Goal: Information Seeking & Learning: Learn about a topic

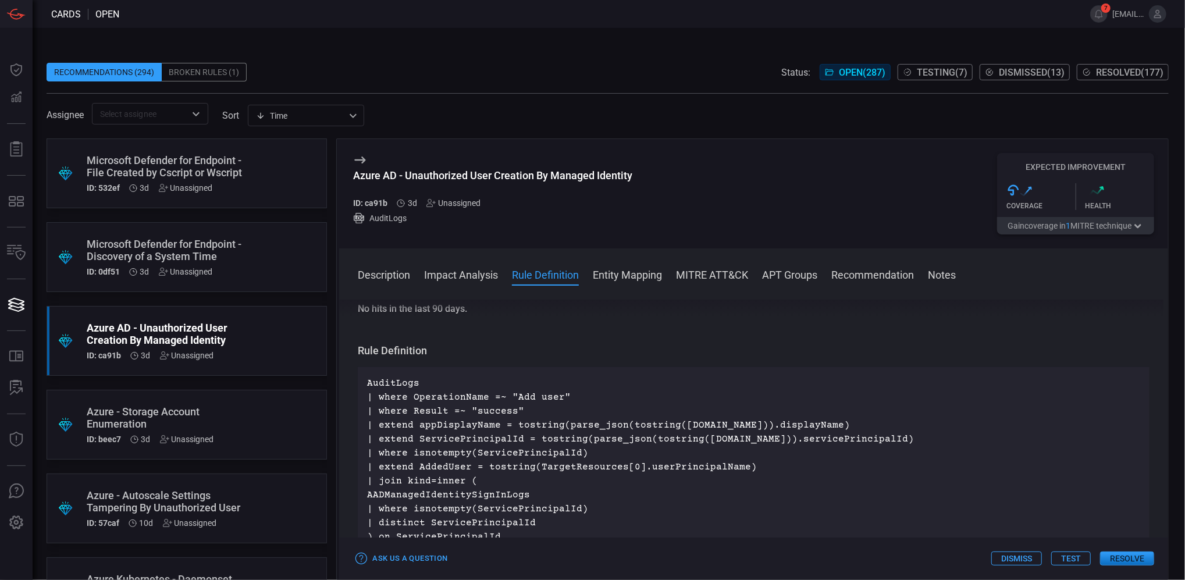
scroll to position [465, 0]
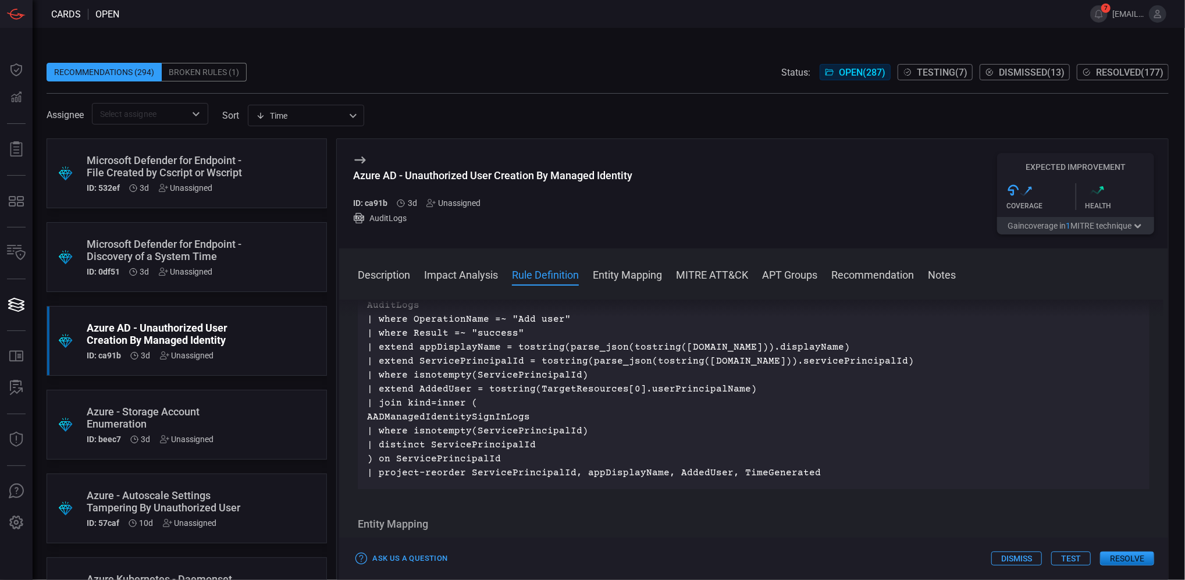
click at [1127, 555] on button "Resolve" at bounding box center [1127, 558] width 54 height 14
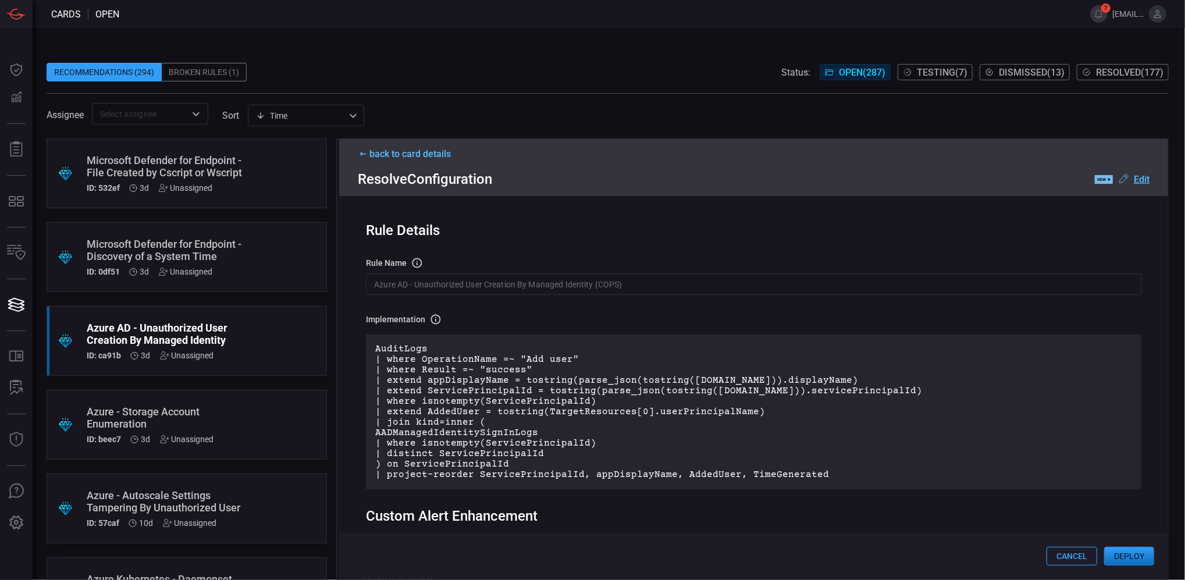
scroll to position [0, 0]
click at [1064, 548] on button "Cancel" at bounding box center [1071, 556] width 51 height 19
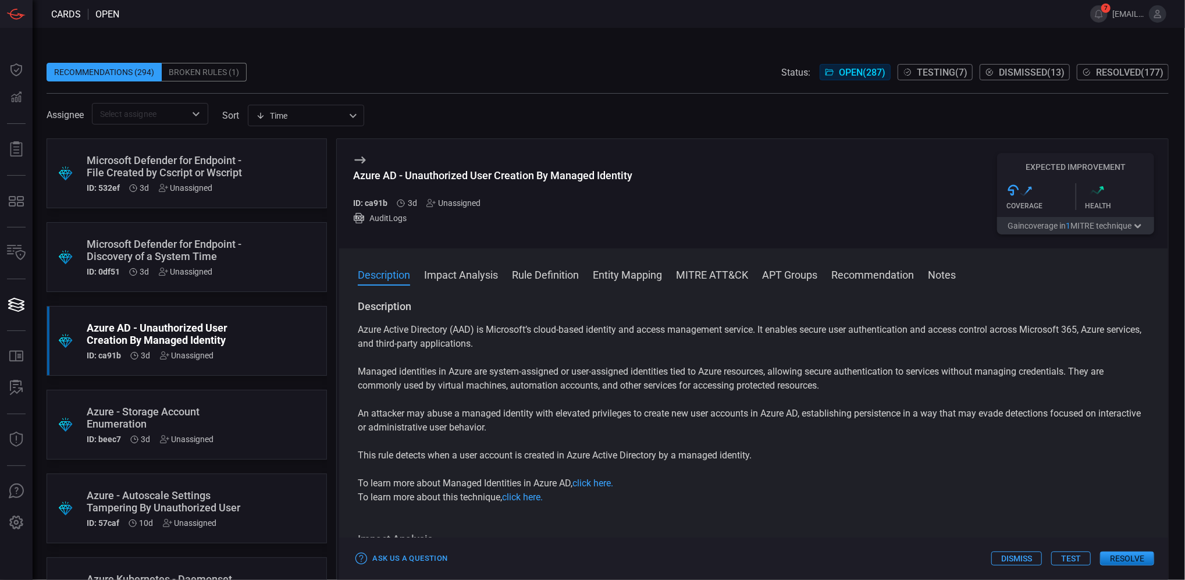
click at [448, 272] on button "Impact Analysis" at bounding box center [461, 274] width 74 height 14
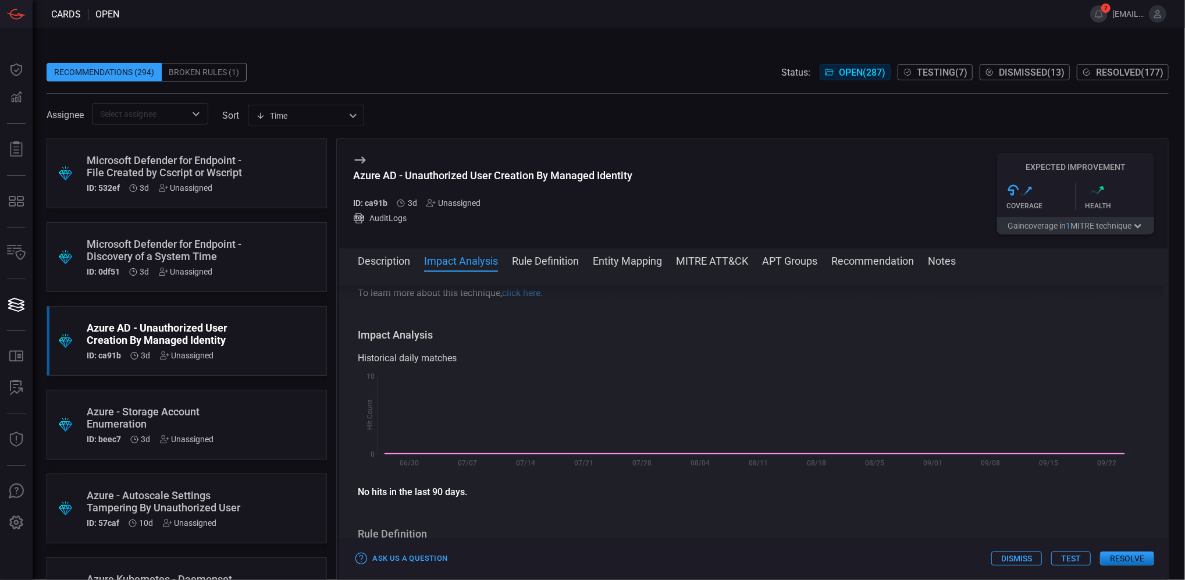
scroll to position [220, 0]
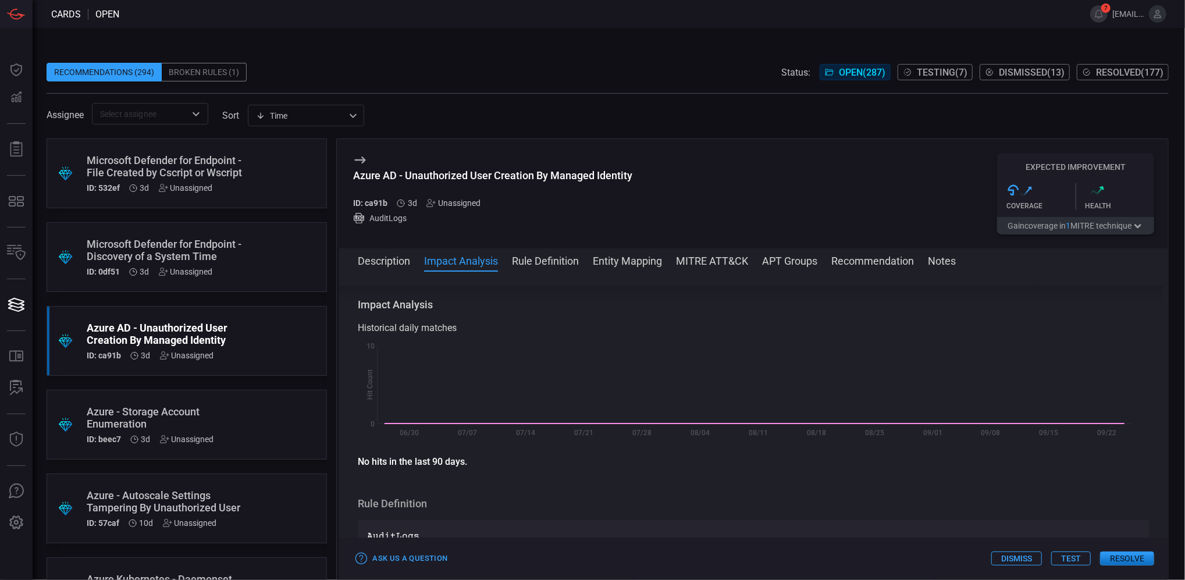
click at [522, 259] on button "Rule Definition" at bounding box center [545, 260] width 67 height 14
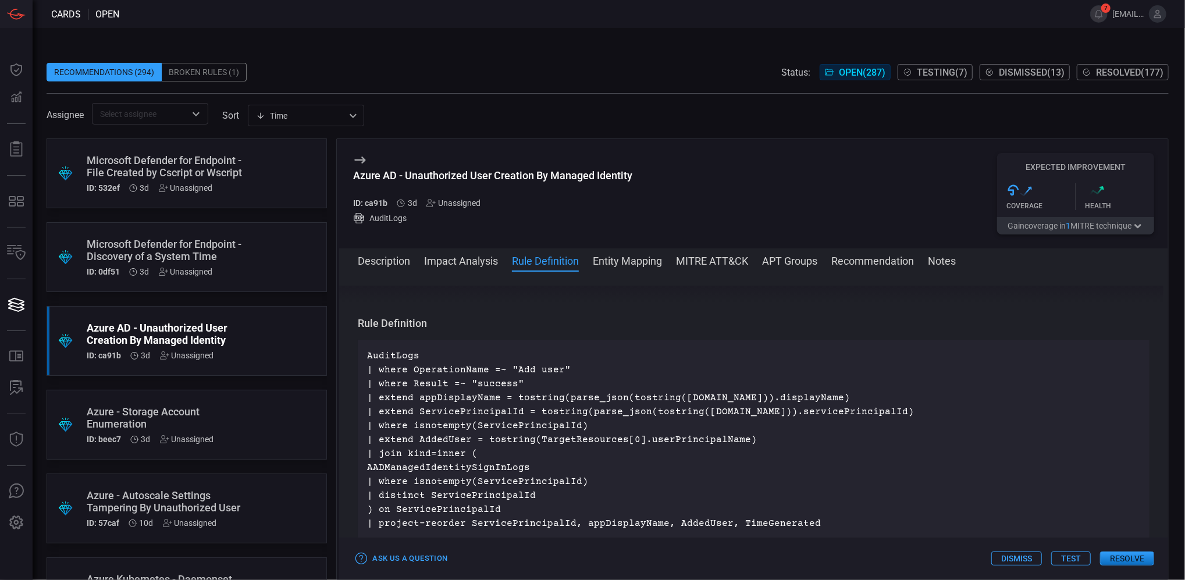
scroll to position [420, 0]
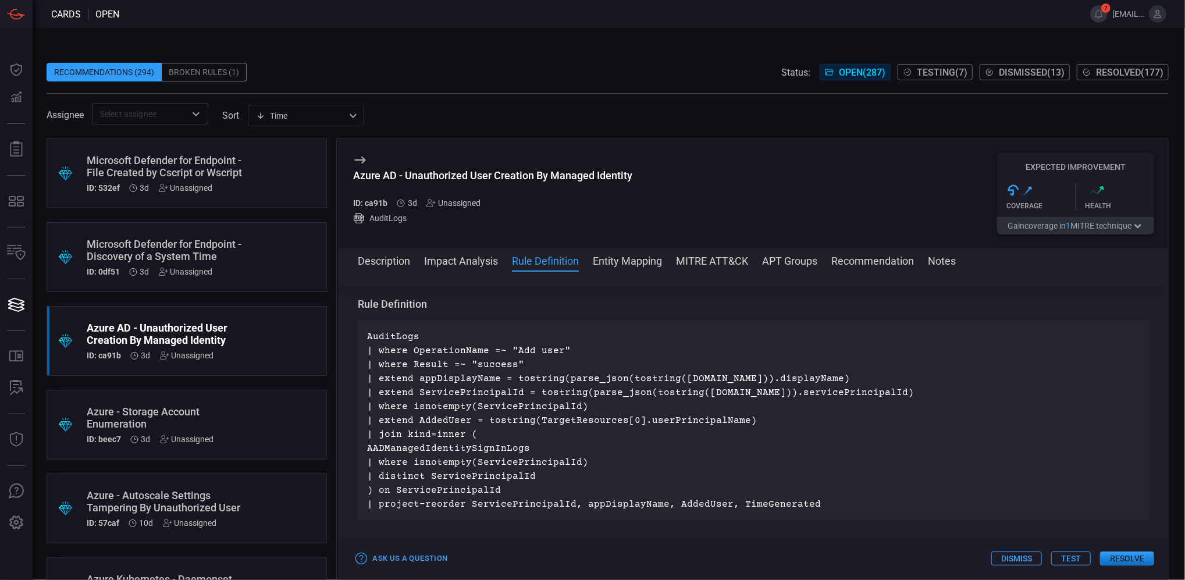
click at [604, 257] on button "Entity Mapping" at bounding box center [627, 260] width 69 height 14
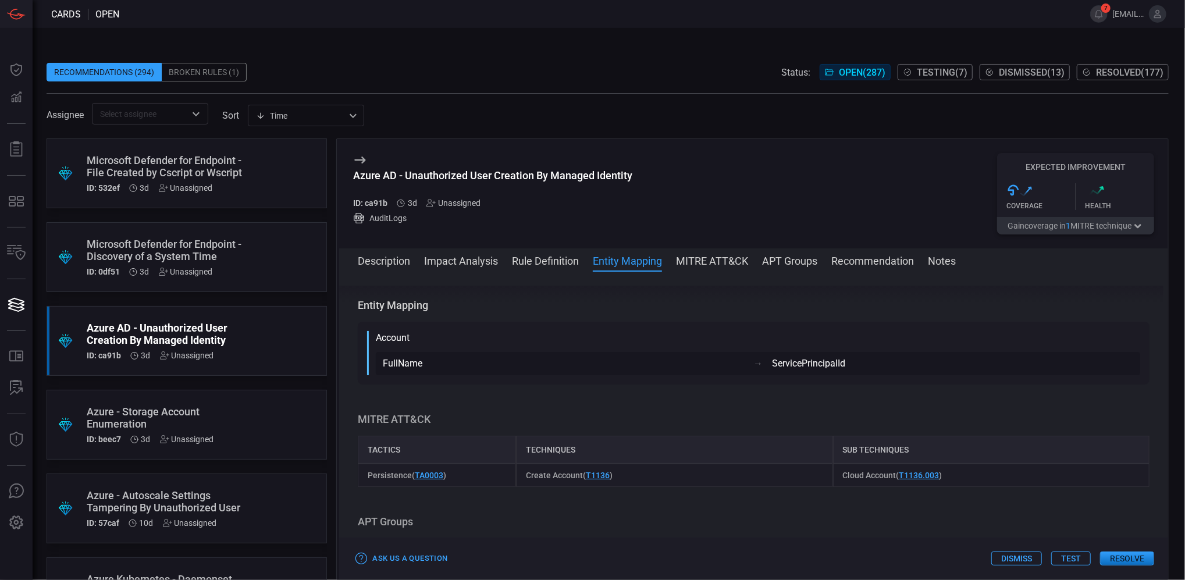
scroll to position [671, 0]
click at [715, 262] on button "MITRE ATT&CK" at bounding box center [712, 260] width 72 height 14
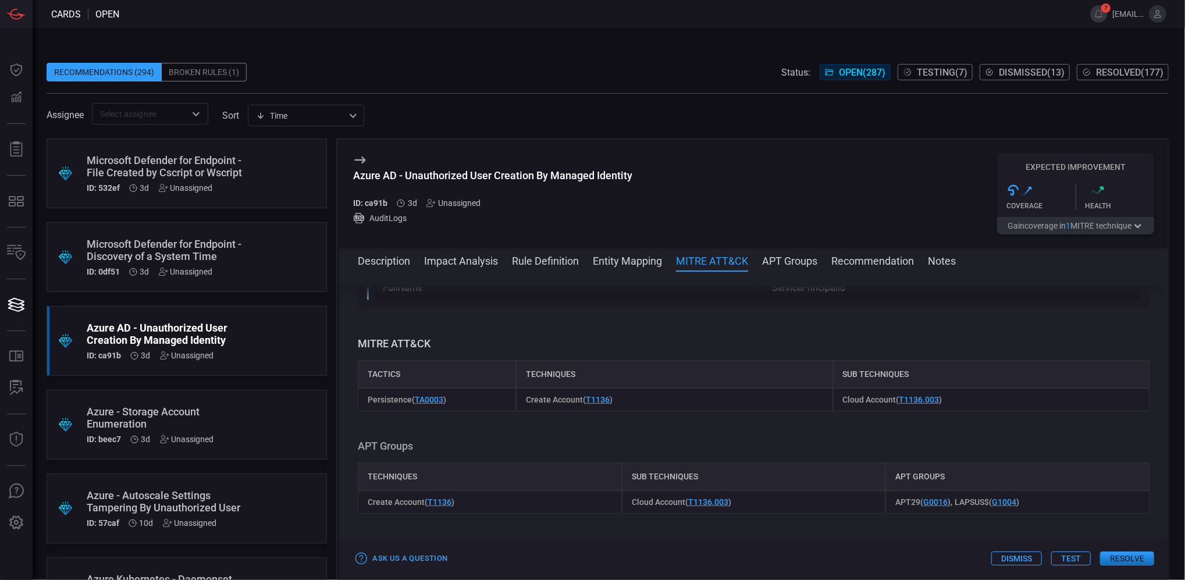
scroll to position [785, 0]
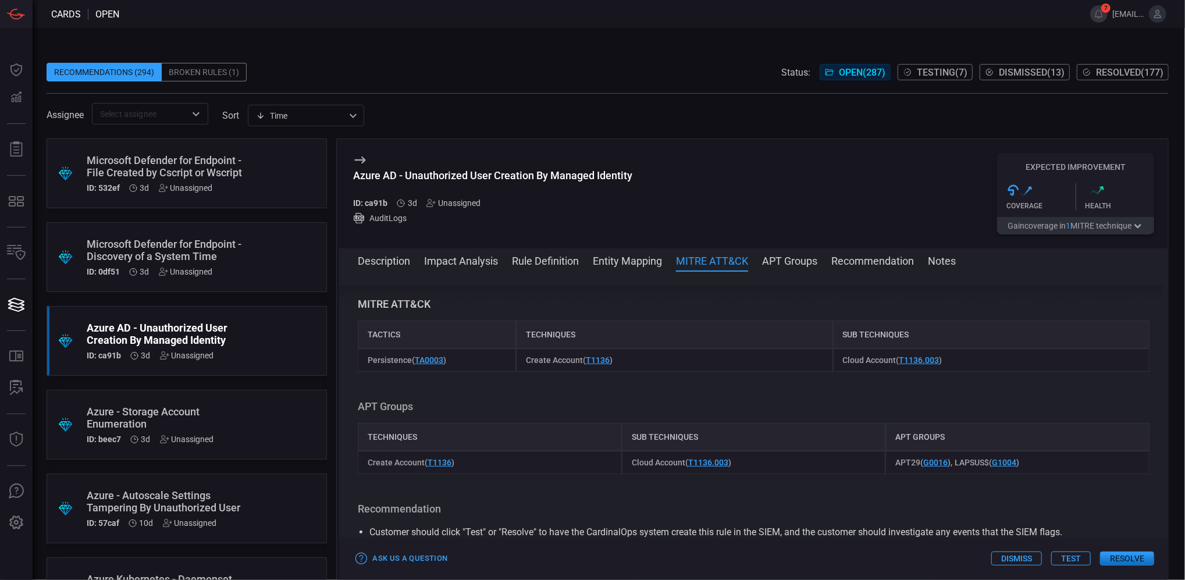
click at [792, 260] on button "APT Groups" at bounding box center [789, 260] width 55 height 14
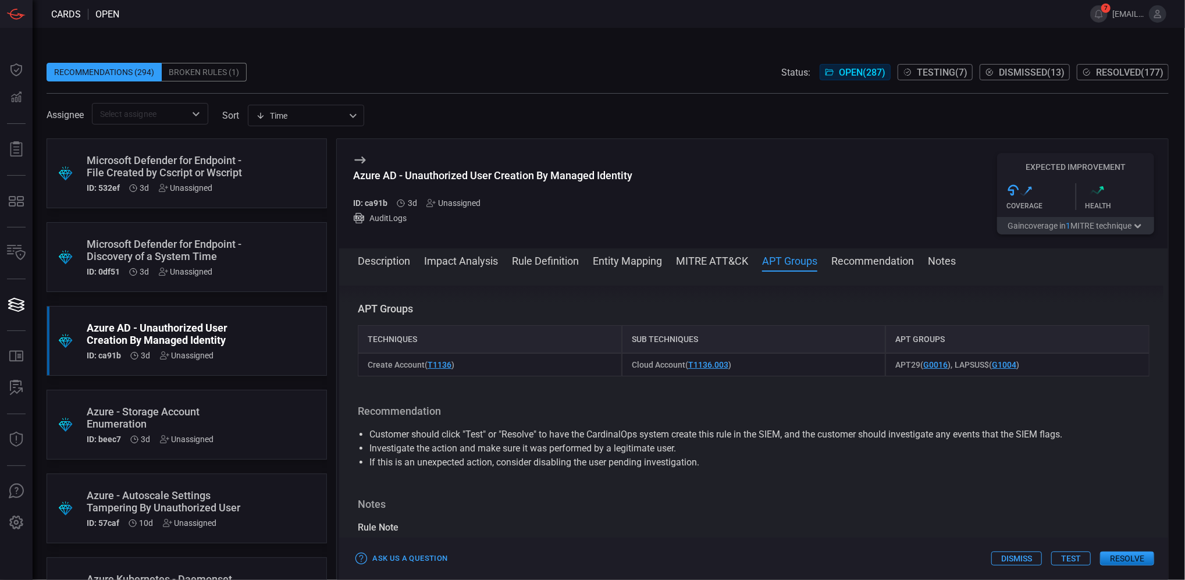
scroll to position [888, 0]
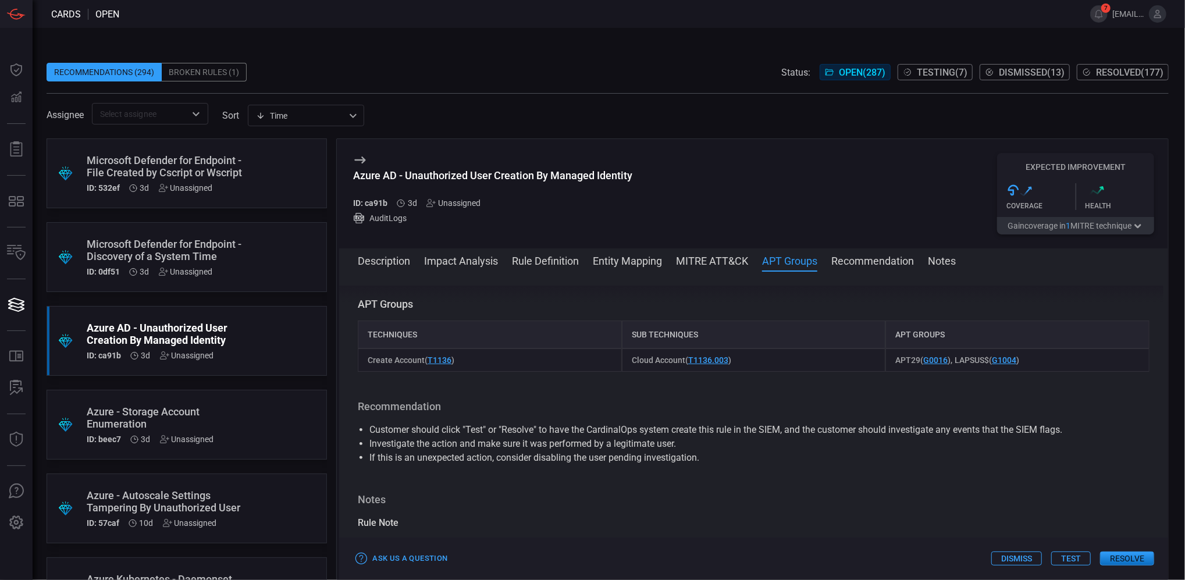
click at [863, 262] on button "Recommendation" at bounding box center [872, 260] width 83 height 14
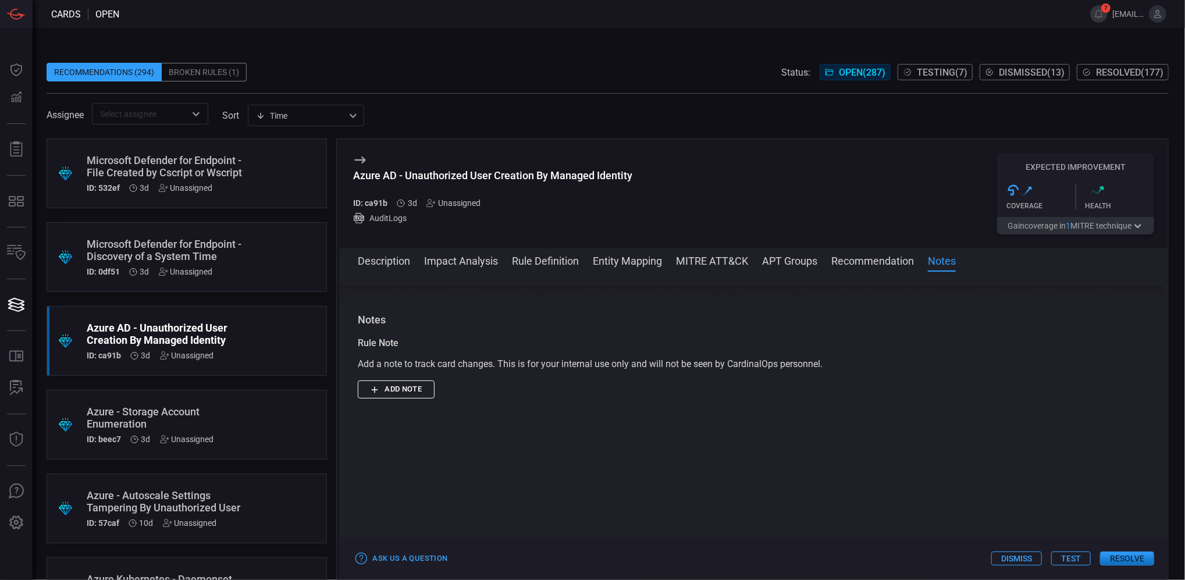
scroll to position [835, 0]
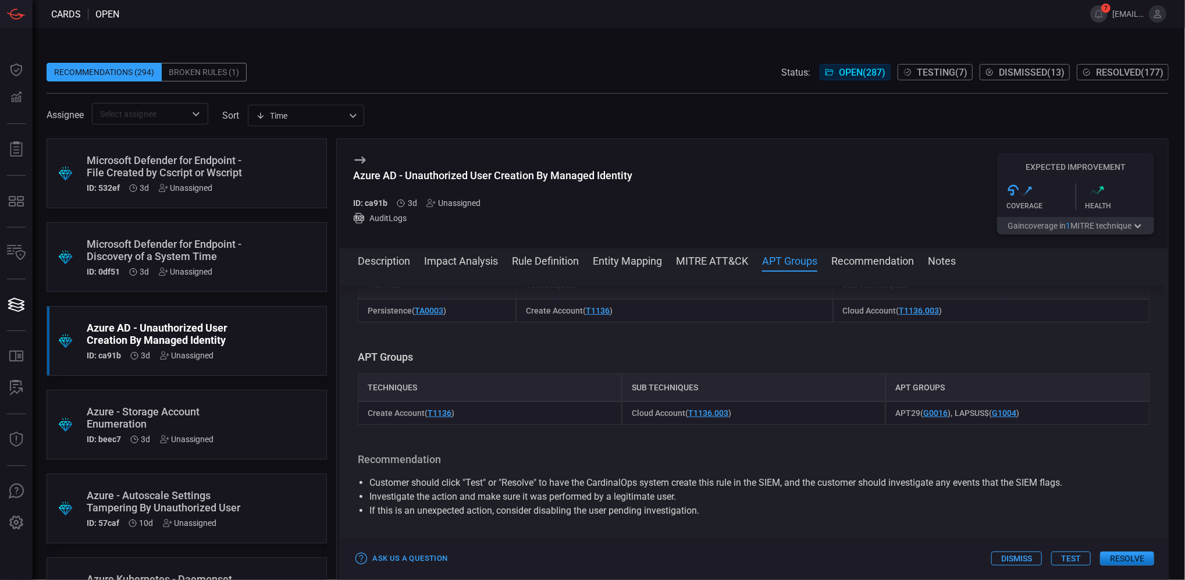
click at [385, 262] on button "Description" at bounding box center [384, 260] width 52 height 14
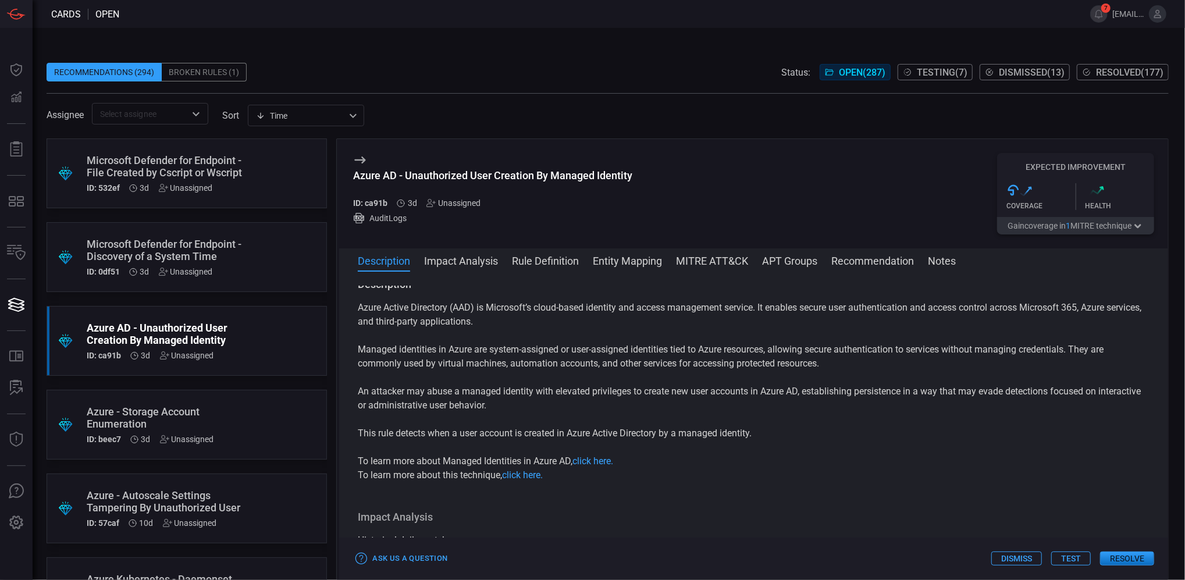
scroll to position [0, 0]
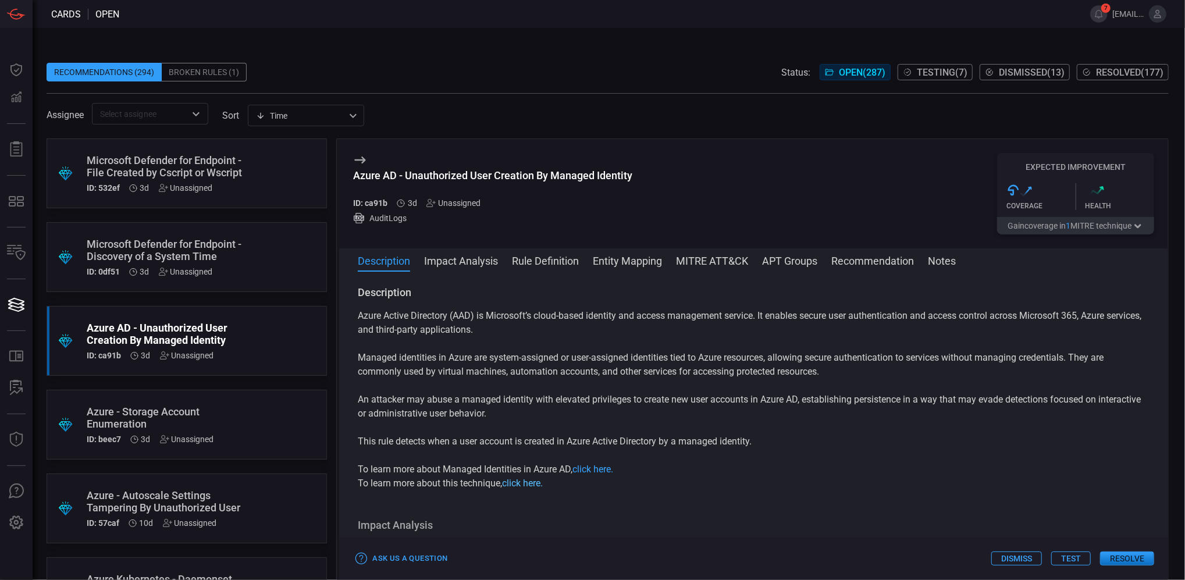
click at [521, 482] on link "click here." at bounding box center [522, 483] width 41 height 11
click at [468, 260] on button "Impact Analysis" at bounding box center [461, 260] width 74 height 14
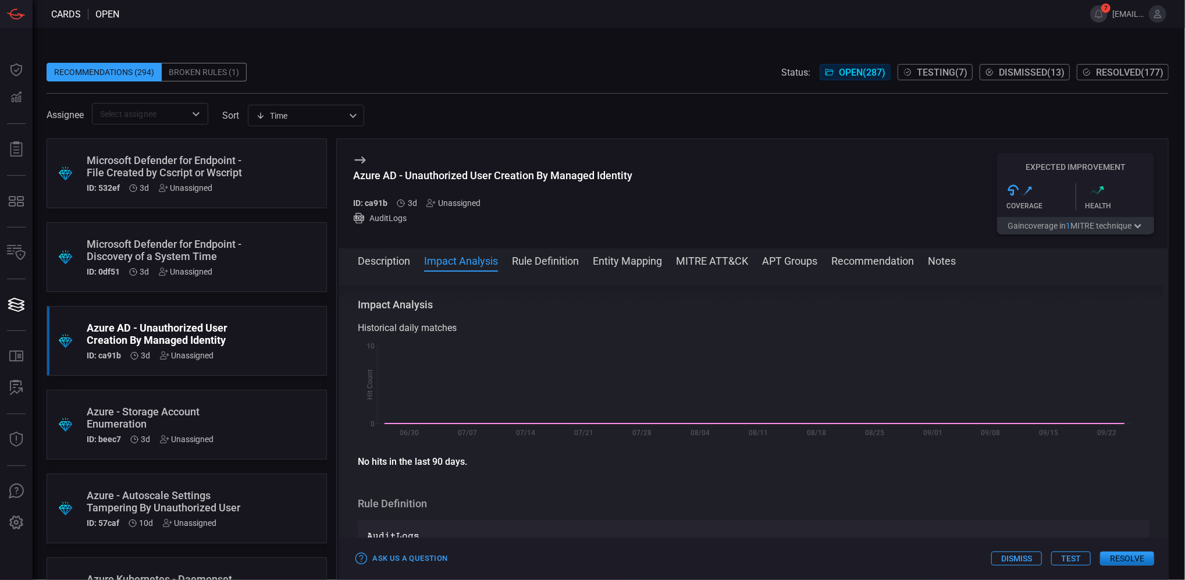
click at [536, 259] on button "Rule Definition" at bounding box center [545, 260] width 67 height 14
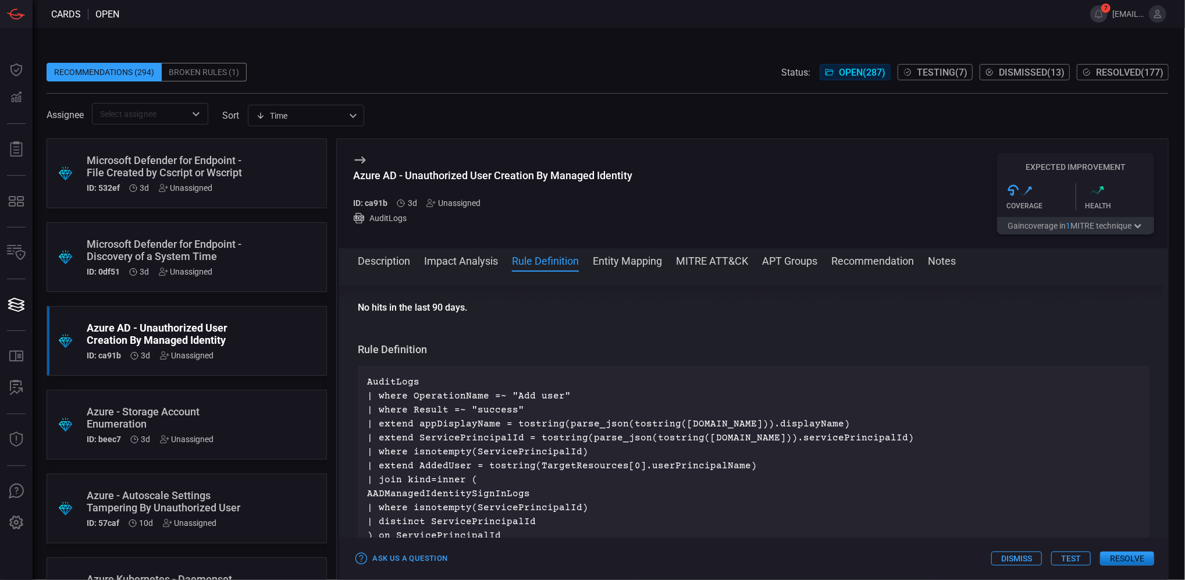
scroll to position [420, 0]
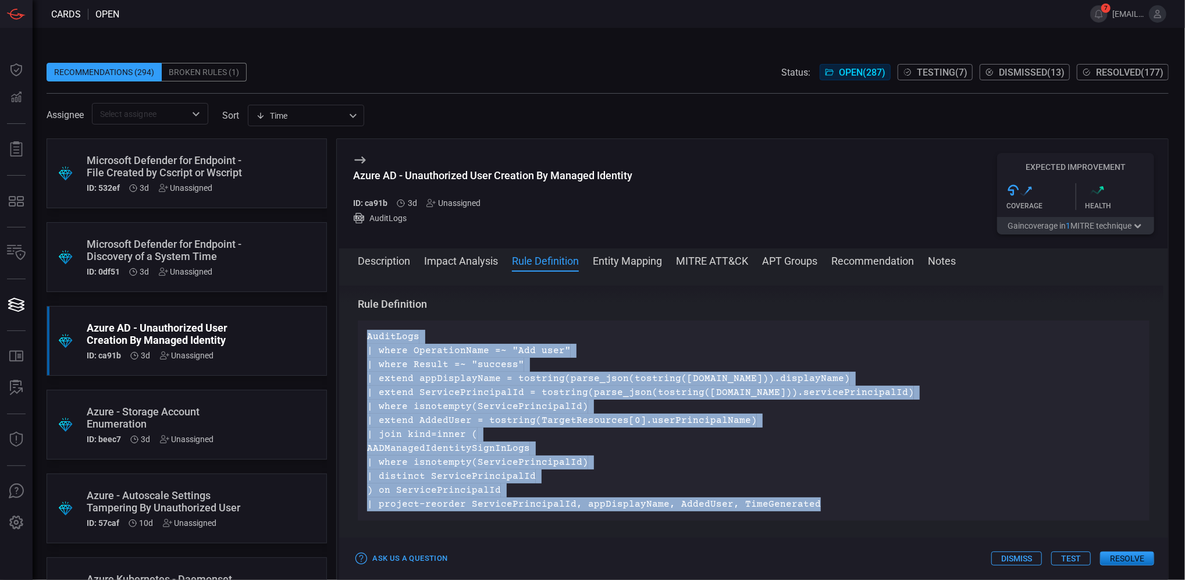
drag, startPoint x: 807, startPoint y: 500, endPoint x: 368, endPoint y: 334, distance: 469.4
click at [368, 334] on p "AuditLogs | where OperationName =~ "Add user" | where Result =~ "success" | ext…" at bounding box center [753, 420] width 773 height 181
drag, startPoint x: 368, startPoint y: 334, endPoint x: 392, endPoint y: 339, distance: 24.3
copy p "AuditLogs | where OperationName =~ "Add user" | where Result =~ "success" | ext…"
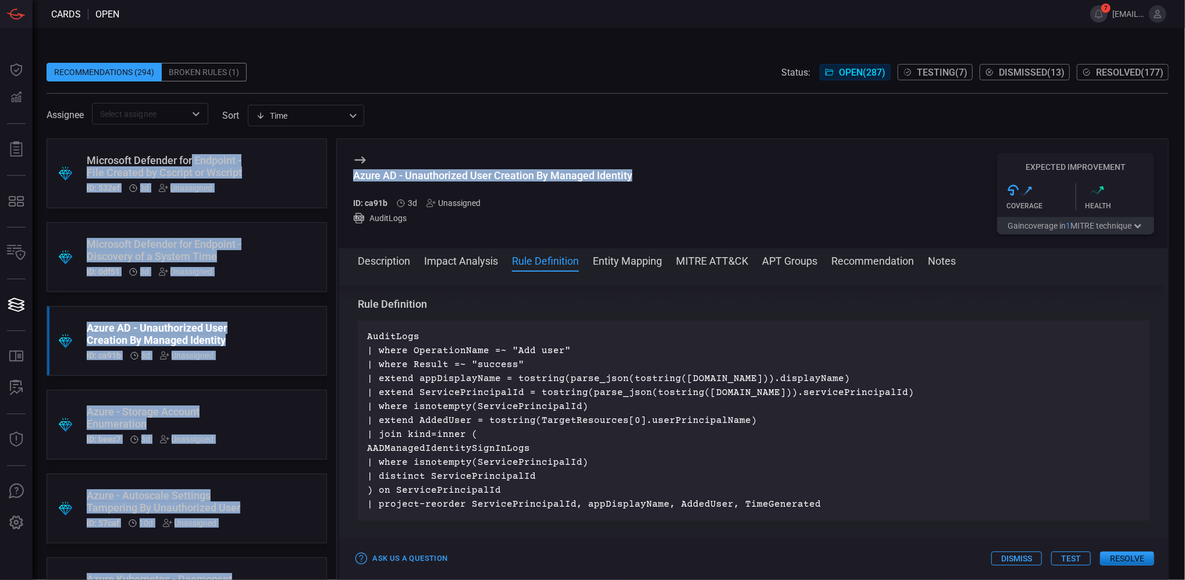
drag, startPoint x: 637, startPoint y: 173, endPoint x: 326, endPoint y: 166, distance: 311.3
click at [326, 166] on div ".suggested_cards_icon{fill:url(#suggested_cards_icon);} Microsoft Defender for …" at bounding box center [608, 358] width 1122 height 441
click at [611, 188] on h3 "Azure AD - Unauthorized User Creation By Managed Identity" at bounding box center [492, 181] width 279 height 24
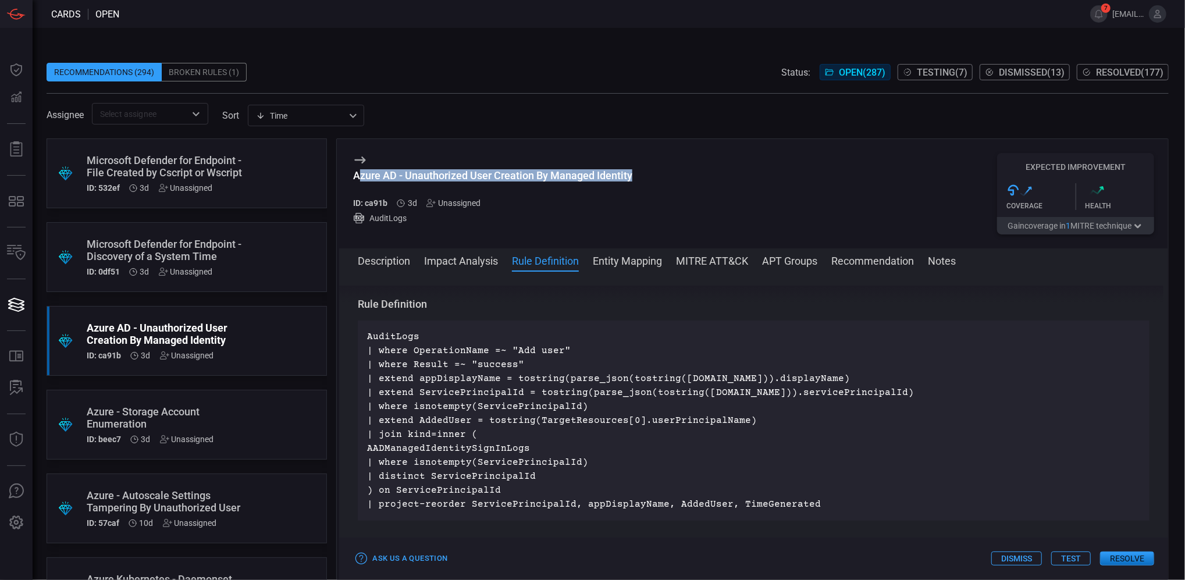
drag, startPoint x: 635, startPoint y: 179, endPoint x: 357, endPoint y: 170, distance: 278.1
click at [357, 170] on div "Azure AD - Unauthorized User Creation By Managed Identity ID: ca91b 3d Unassign…" at bounding box center [753, 193] width 829 height 109
copy div "zure AD - Unauthorized User Creation By Managed Identity"
click at [393, 263] on button "Description" at bounding box center [384, 260] width 52 height 14
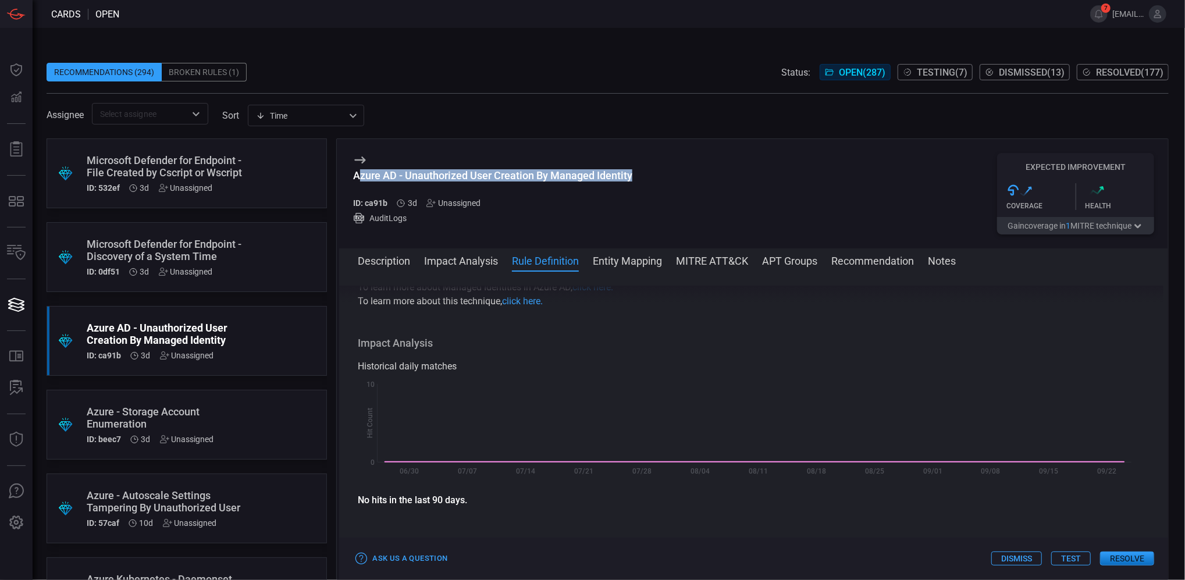
scroll to position [0, 0]
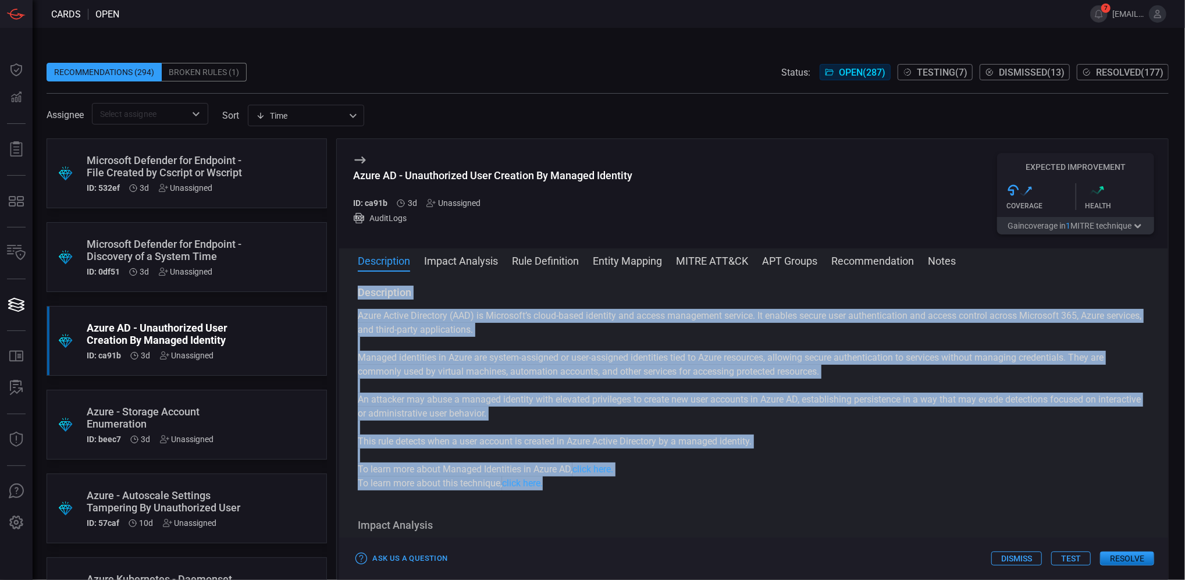
drag, startPoint x: 584, startPoint y: 481, endPoint x: 354, endPoint y: 294, distance: 296.9
click at [354, 294] on div "Description Azure Active Directory (AAD) is Microsoft’s cloud-based identity an…" at bounding box center [753, 424] width 829 height 276
copy div "Description Azure Active Directory (AAD) is Microsoft’s cloud-based identity an…"
click at [710, 254] on button "MITRE ATT&CK" at bounding box center [712, 260] width 72 height 14
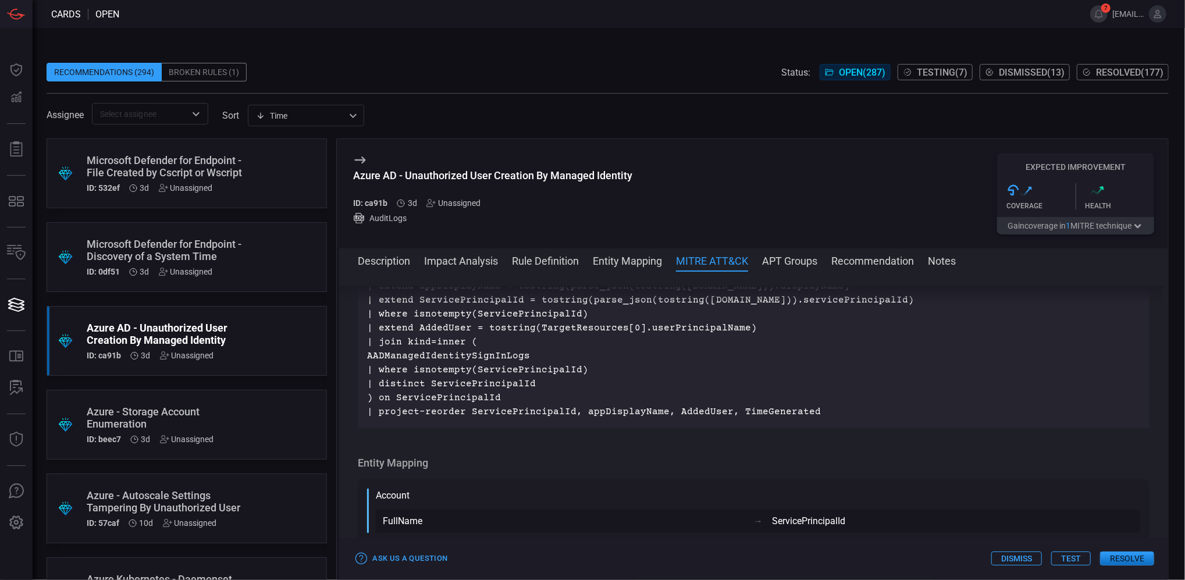
scroll to position [785, 0]
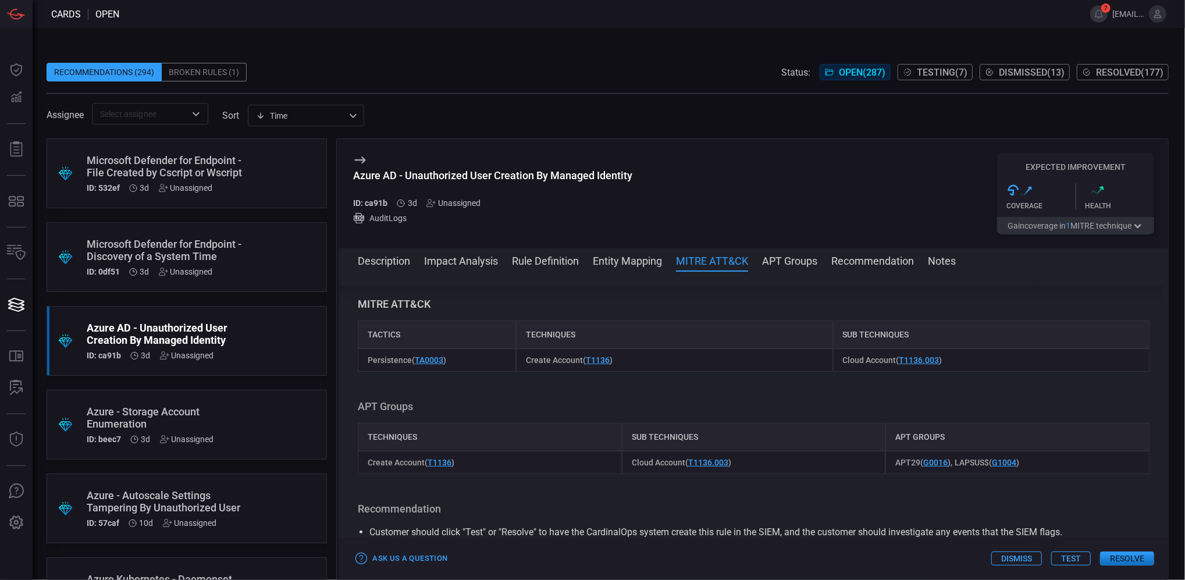
click at [561, 262] on button "Rule Definition" at bounding box center [545, 260] width 67 height 14
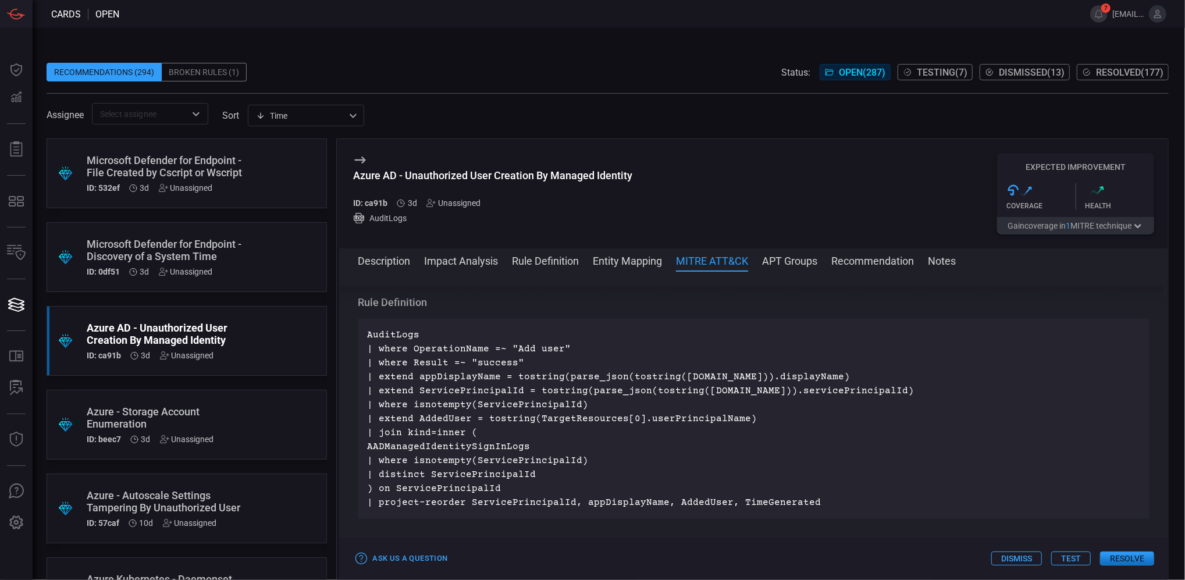
scroll to position [420, 0]
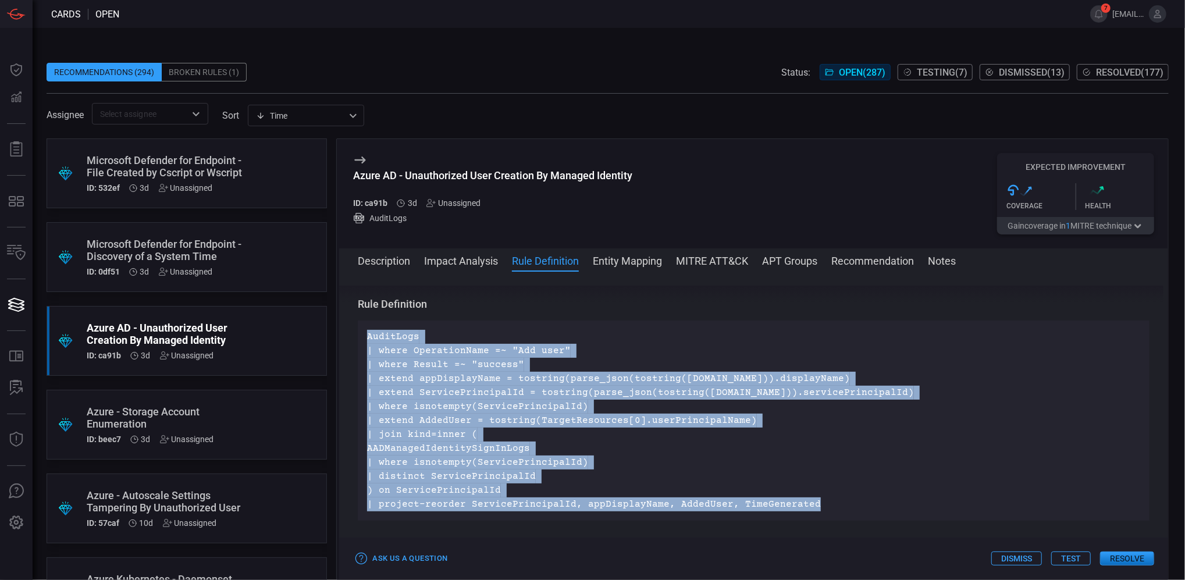
drag, startPoint x: 817, startPoint y: 504, endPoint x: 368, endPoint y: 340, distance: 478.8
click at [368, 340] on p "AuditLogs | where OperationName =~ "Add user" | where Result =~ "success" | ext…" at bounding box center [753, 420] width 773 height 181
copy p "AuditLogs | where OperationName =~ "Add user" | where Result =~ "success" | ext…"
